Goal: Task Accomplishment & Management: Manage account settings

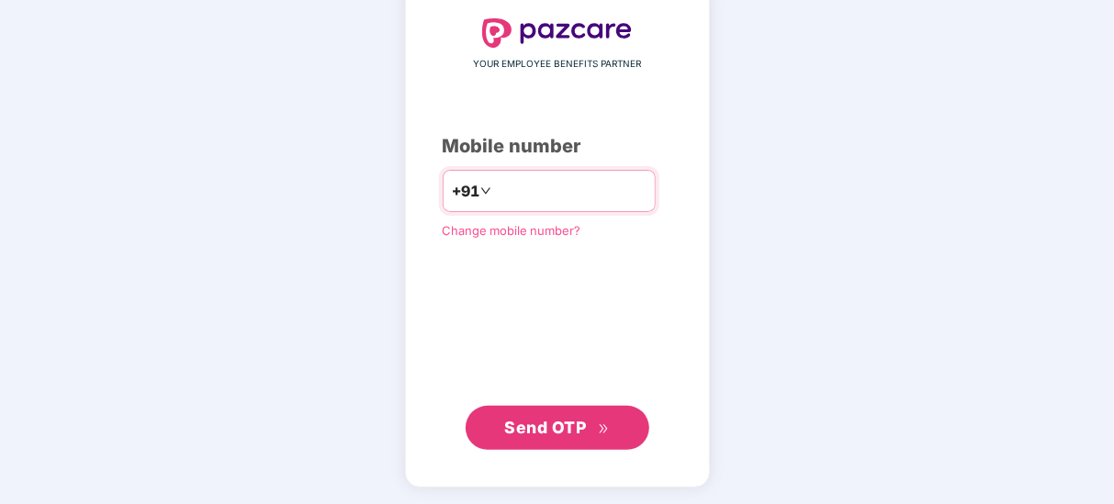
type input "**********"
click at [563, 434] on span "Send OTP" at bounding box center [545, 428] width 82 height 19
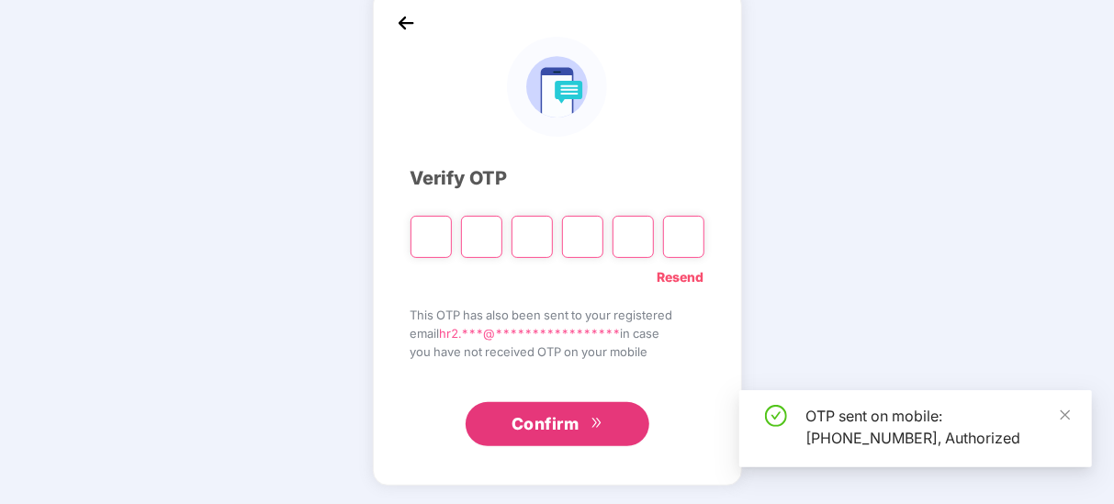
scroll to position [95, 0]
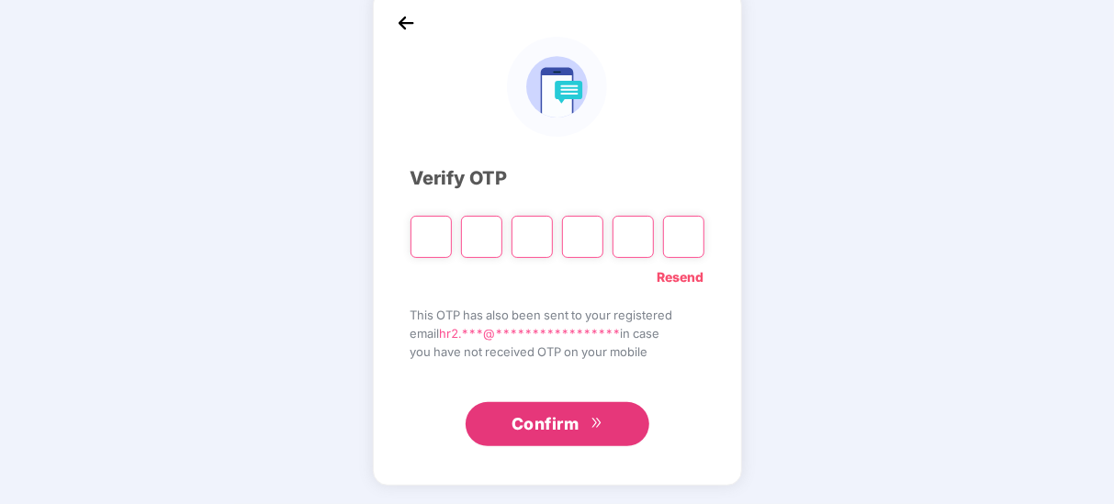
type input "*"
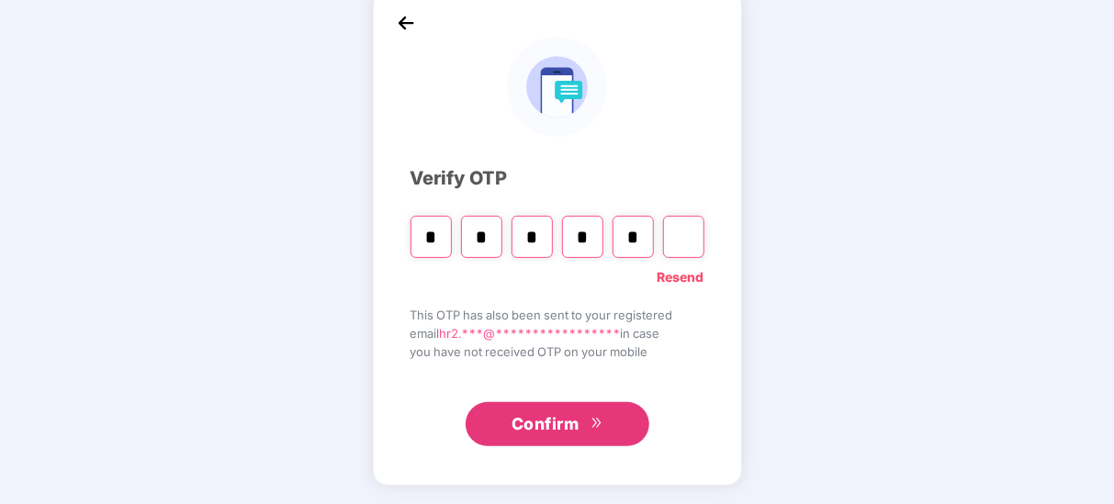
type input "*"
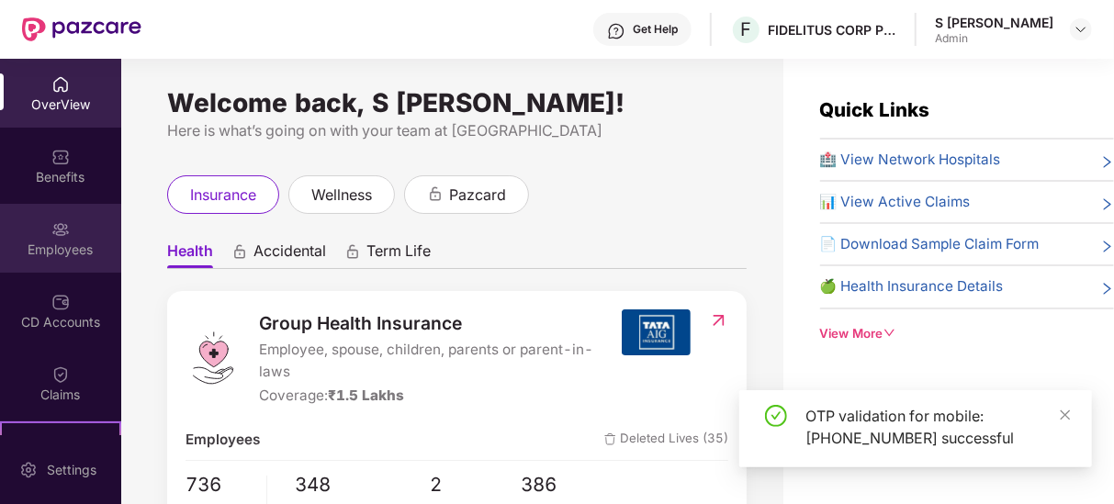
click at [51, 253] on div "Employees" at bounding box center [60, 250] width 121 height 18
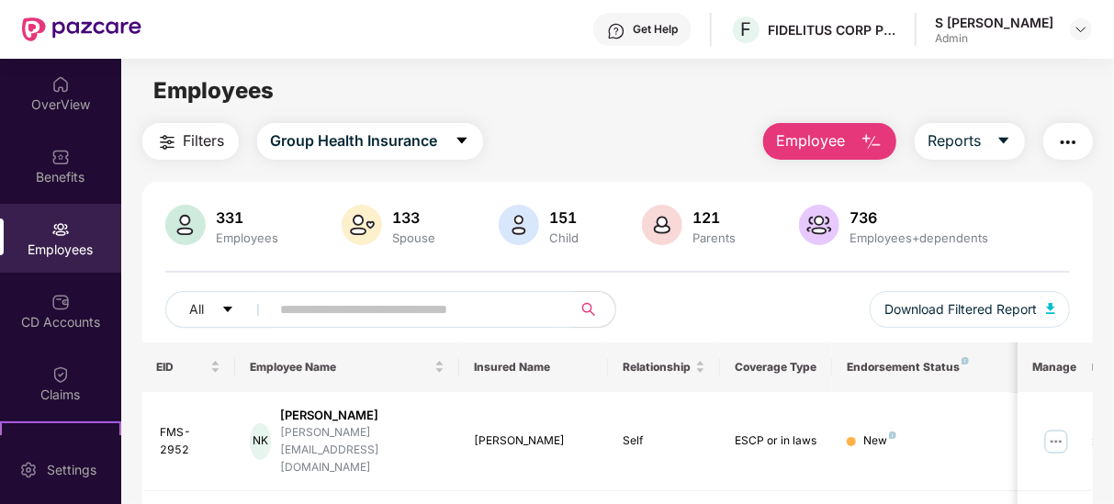
click at [301, 308] on input "text" at bounding box center [414, 310] width 266 height 28
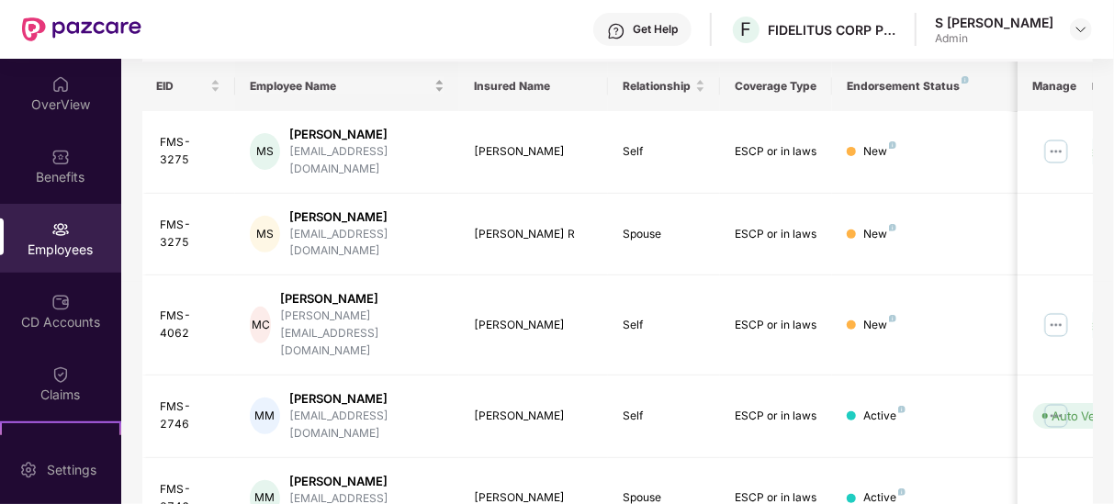
scroll to position [286, 0]
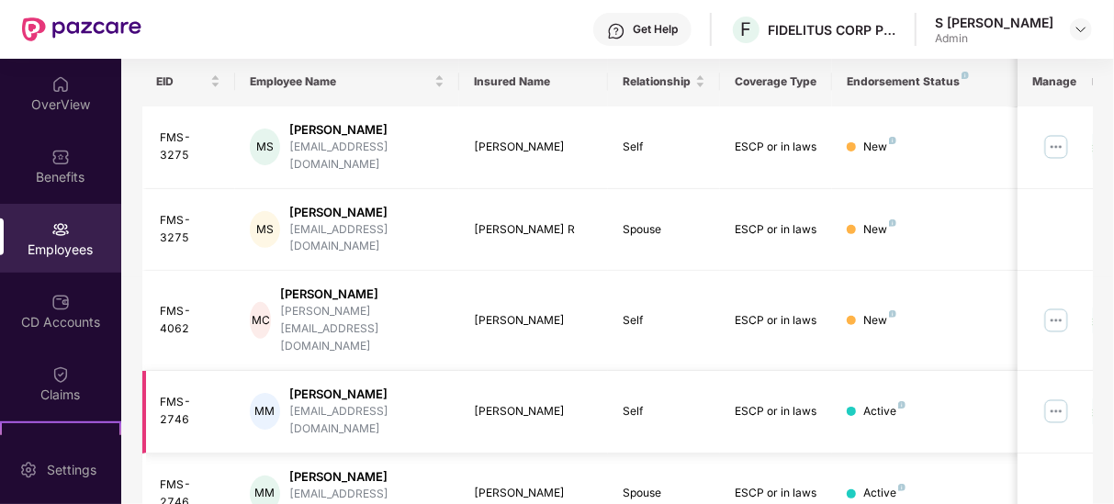
type input "*****"
click at [1061, 397] on img at bounding box center [1056, 411] width 29 height 29
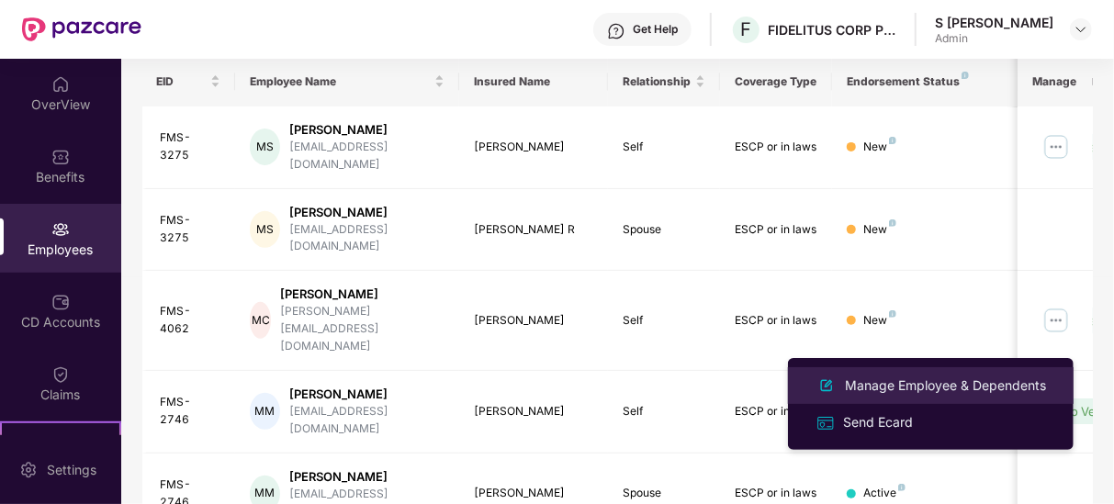
click at [968, 383] on div "Manage Employee & Dependents" at bounding box center [945, 386] width 209 height 20
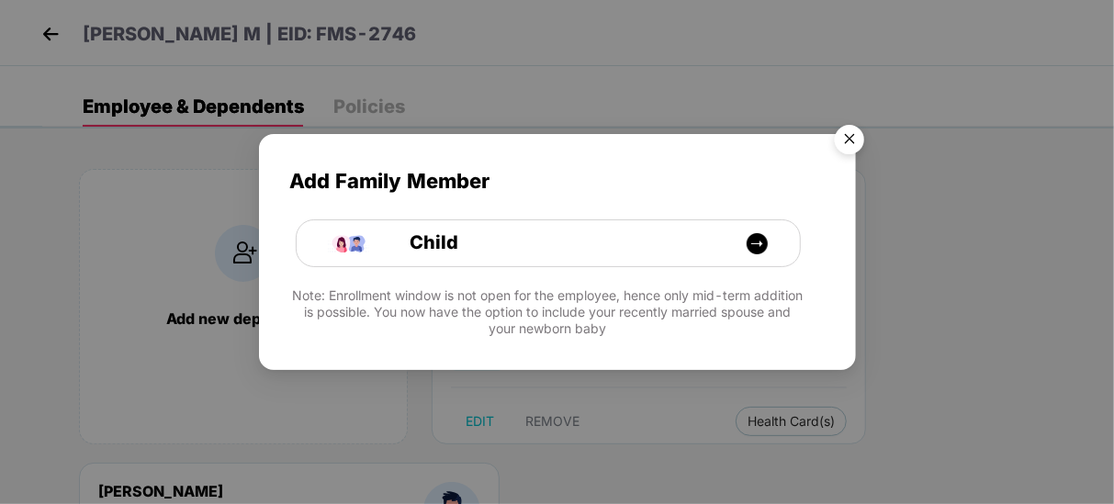
click at [842, 145] on img "Close" at bounding box center [849, 142] width 51 height 51
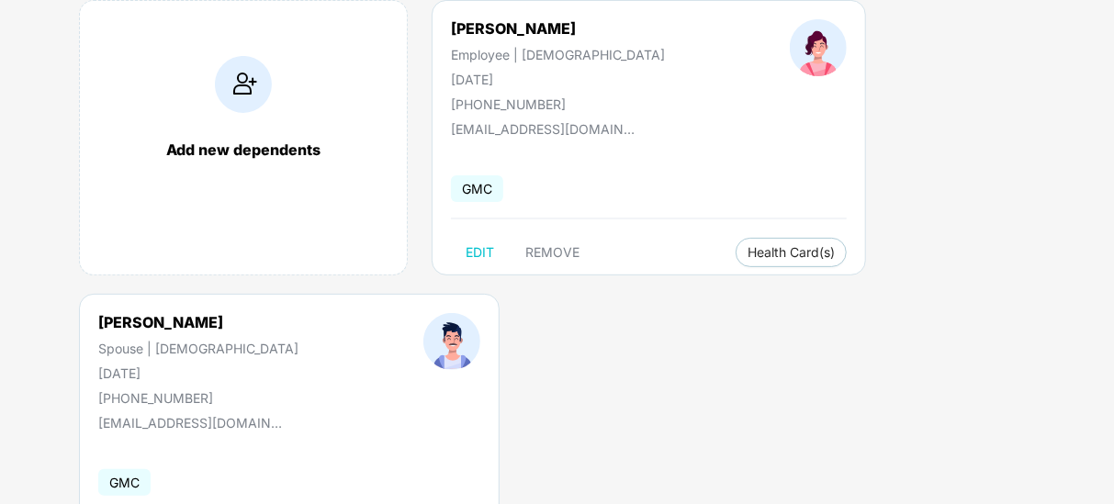
scroll to position [279, 0]
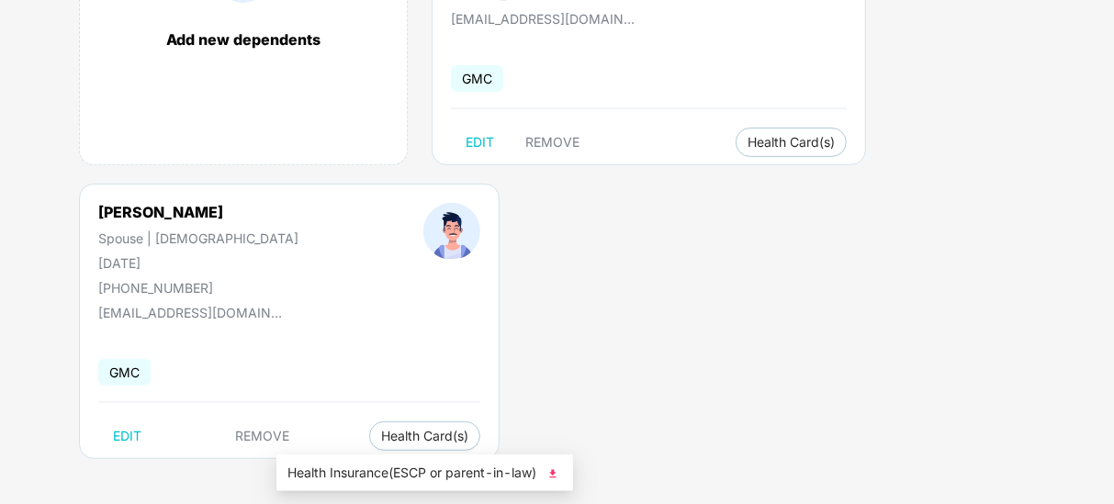
click at [367, 465] on span "Health Insurance(ESCP or parent-in-law)" at bounding box center [425, 473] width 275 height 20
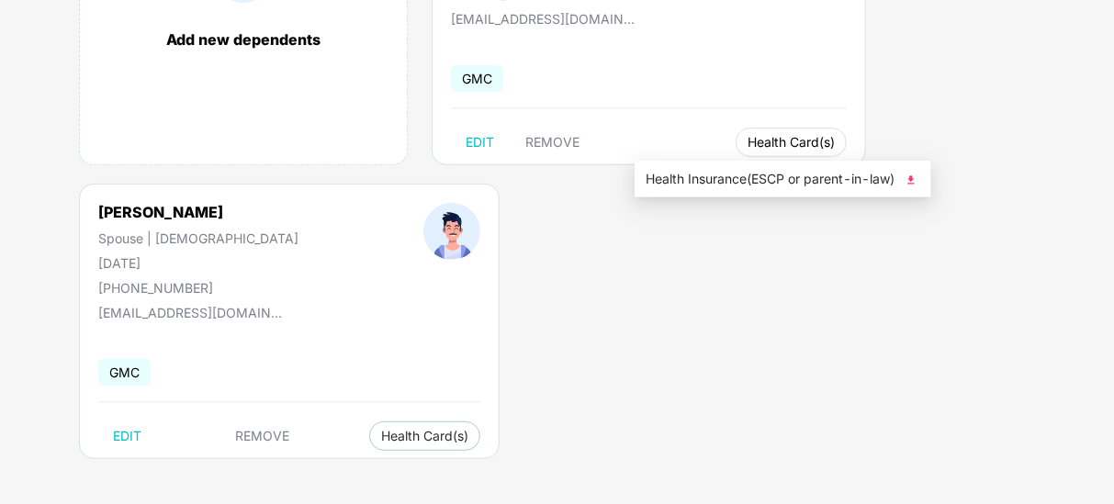
click at [748, 141] on span "Health Card(s)" at bounding box center [791, 142] width 87 height 9
click at [792, 171] on span "Health Insurance(ESCP or parent-in-law)" at bounding box center [783, 179] width 275 height 20
